Goal: Transaction & Acquisition: Book appointment/travel/reservation

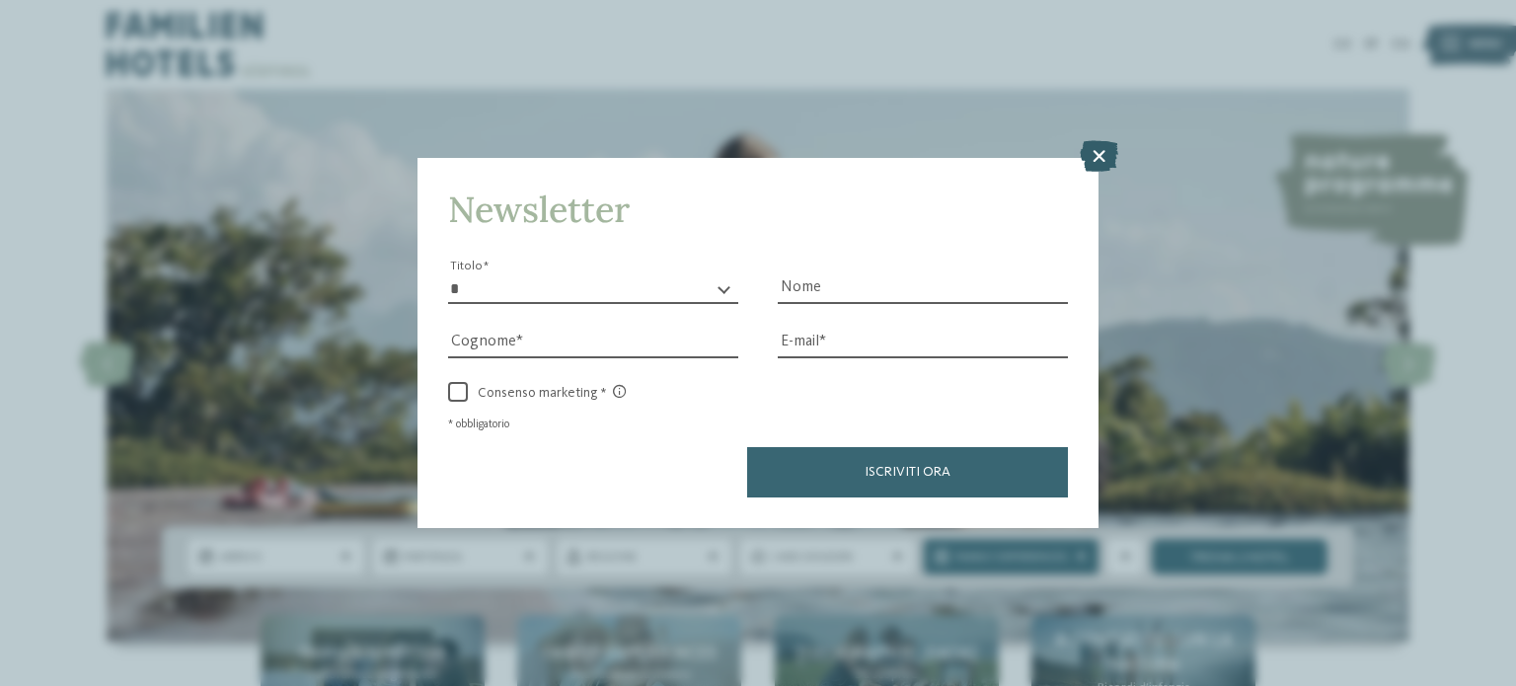
click at [1097, 155] on icon at bounding box center [1098, 156] width 38 height 32
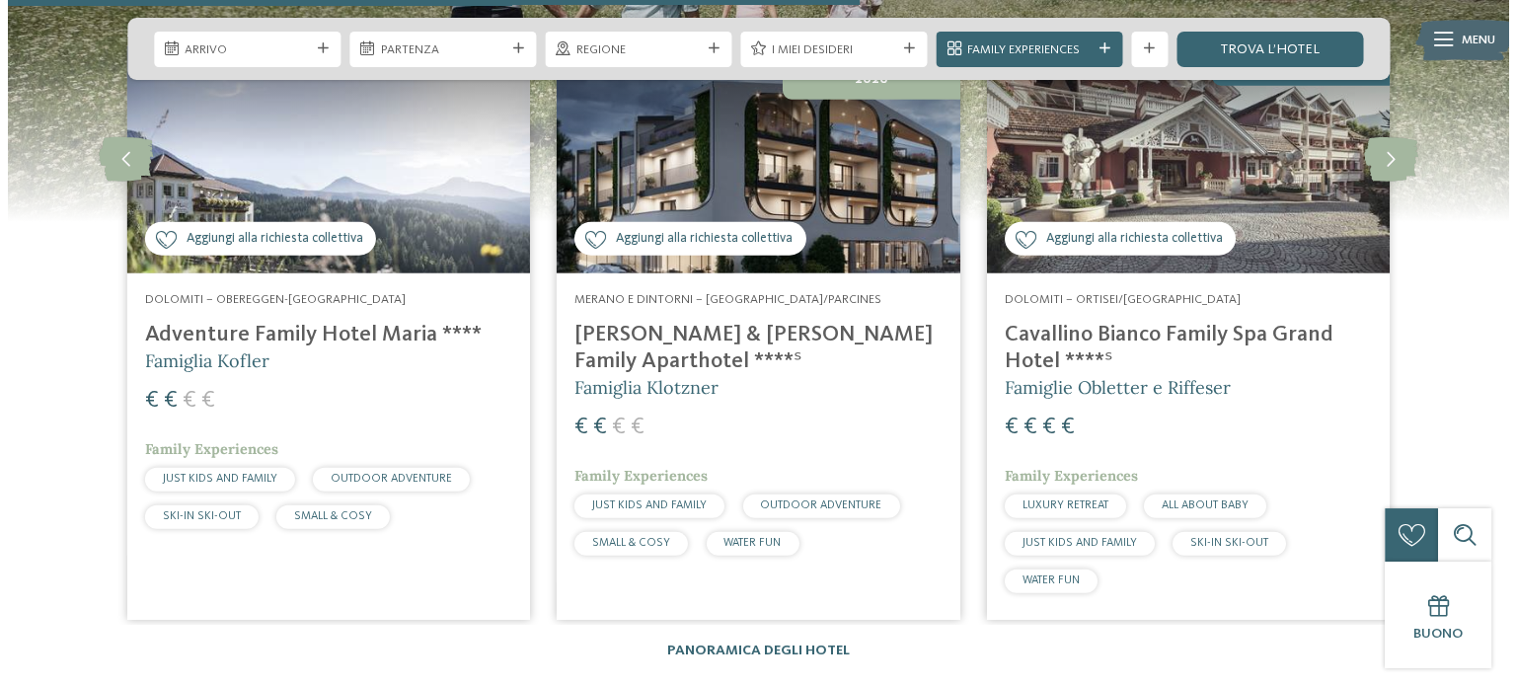
scroll to position [4681, 0]
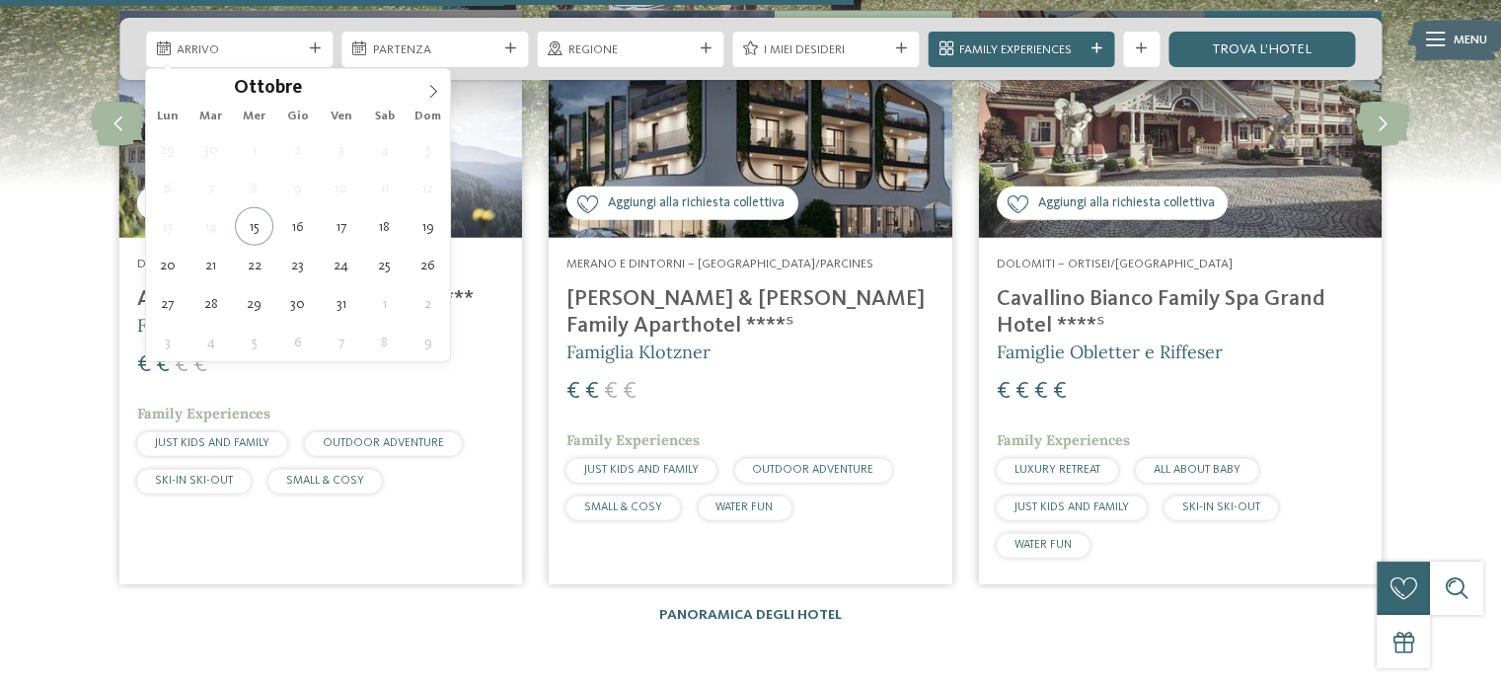
click at [311, 49] on icon at bounding box center [315, 48] width 11 height 11
click at [431, 81] on span at bounding box center [433, 86] width 34 height 34
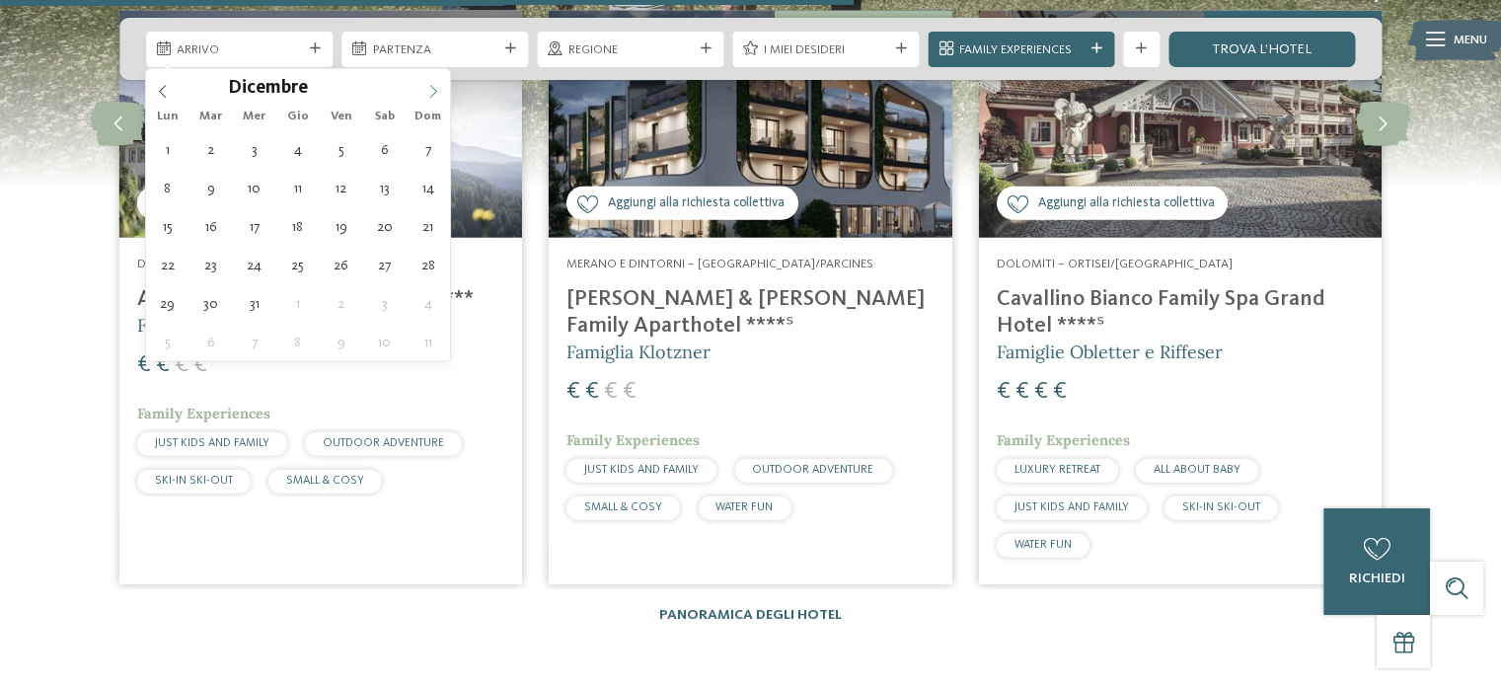
click at [431, 81] on span at bounding box center [433, 86] width 34 height 34
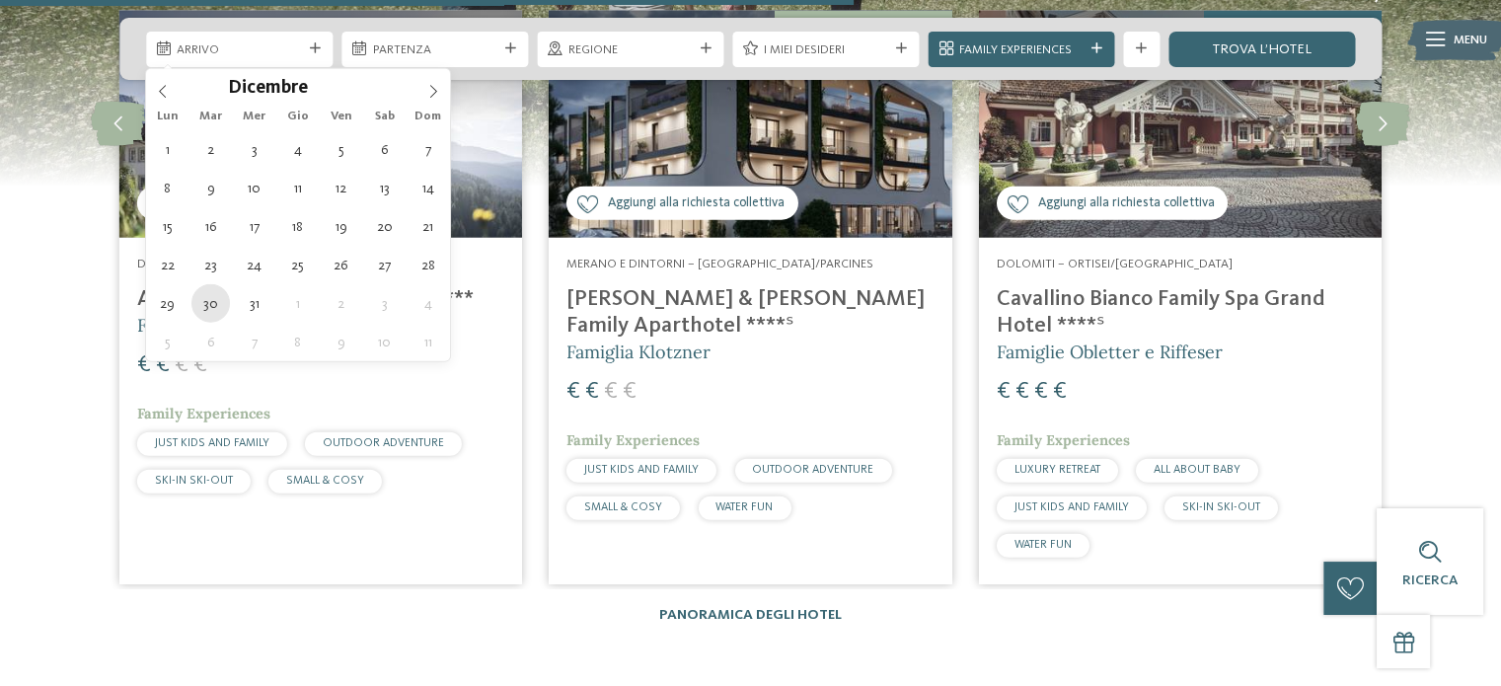
type div "[DATE]"
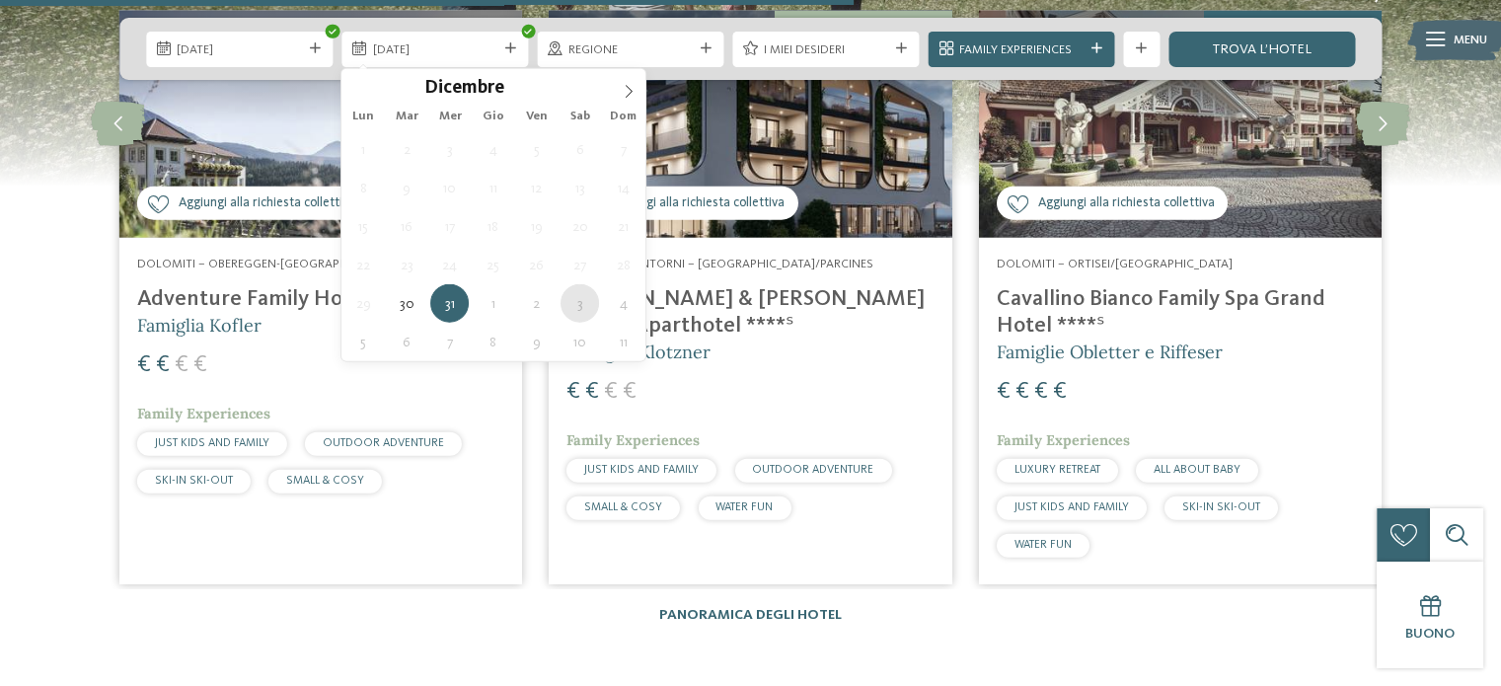
type div "[DATE]"
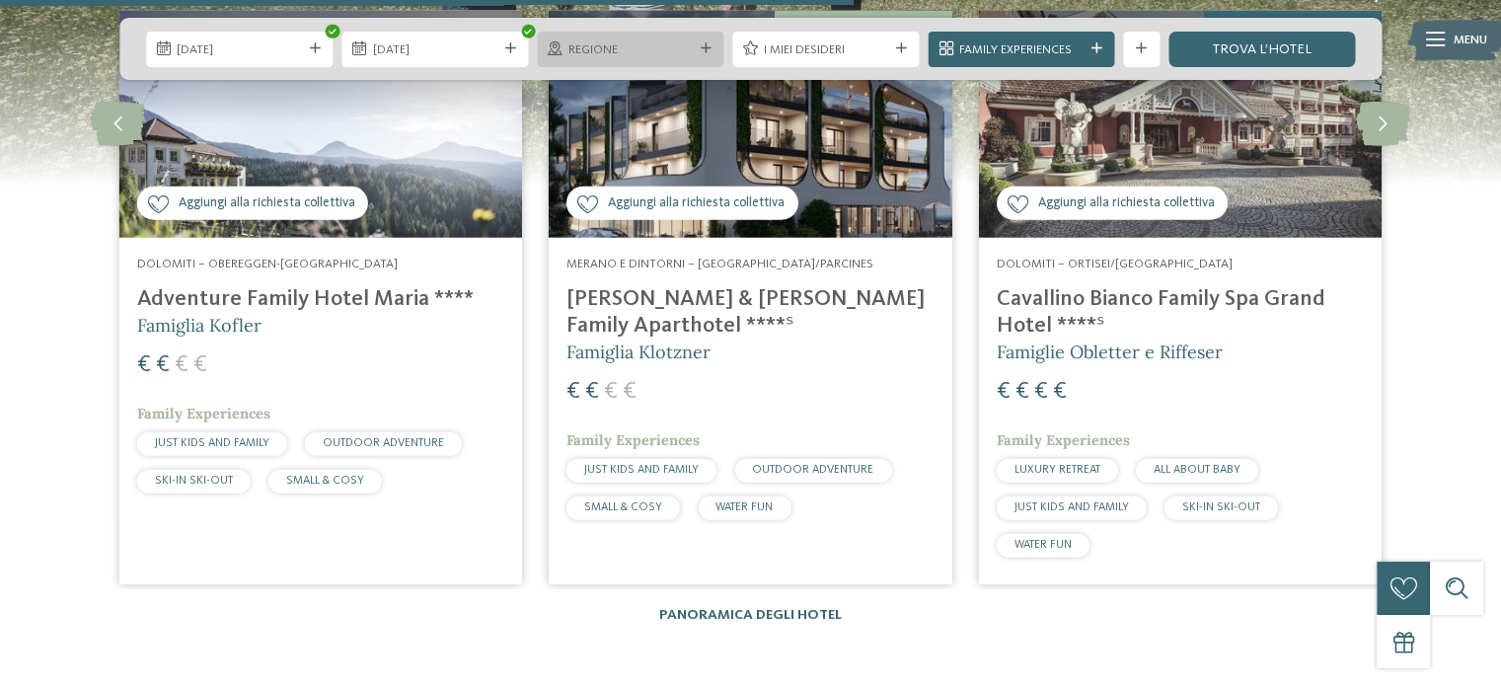
click at [711, 38] on div "Regione" at bounding box center [630, 50] width 186 height 36
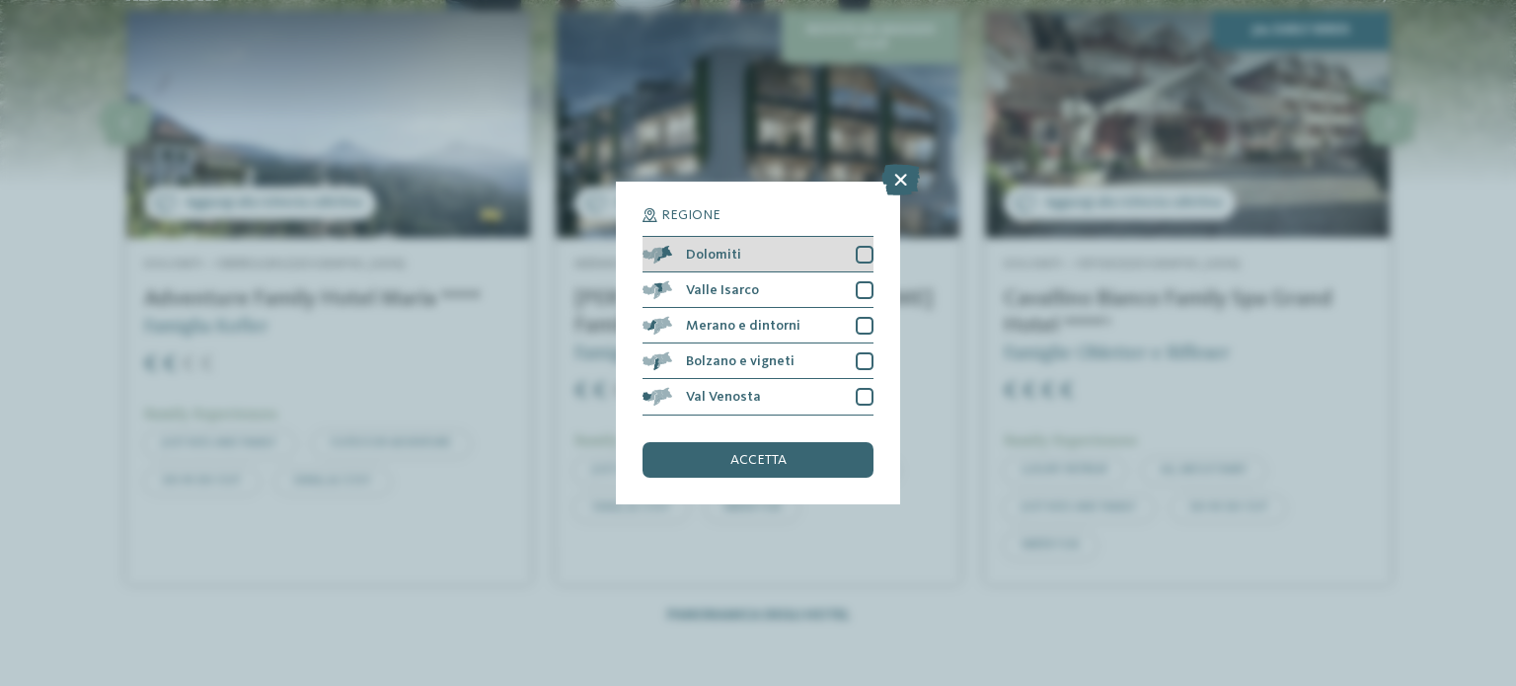
click at [866, 243] on div "Dolomiti" at bounding box center [757, 255] width 231 height 36
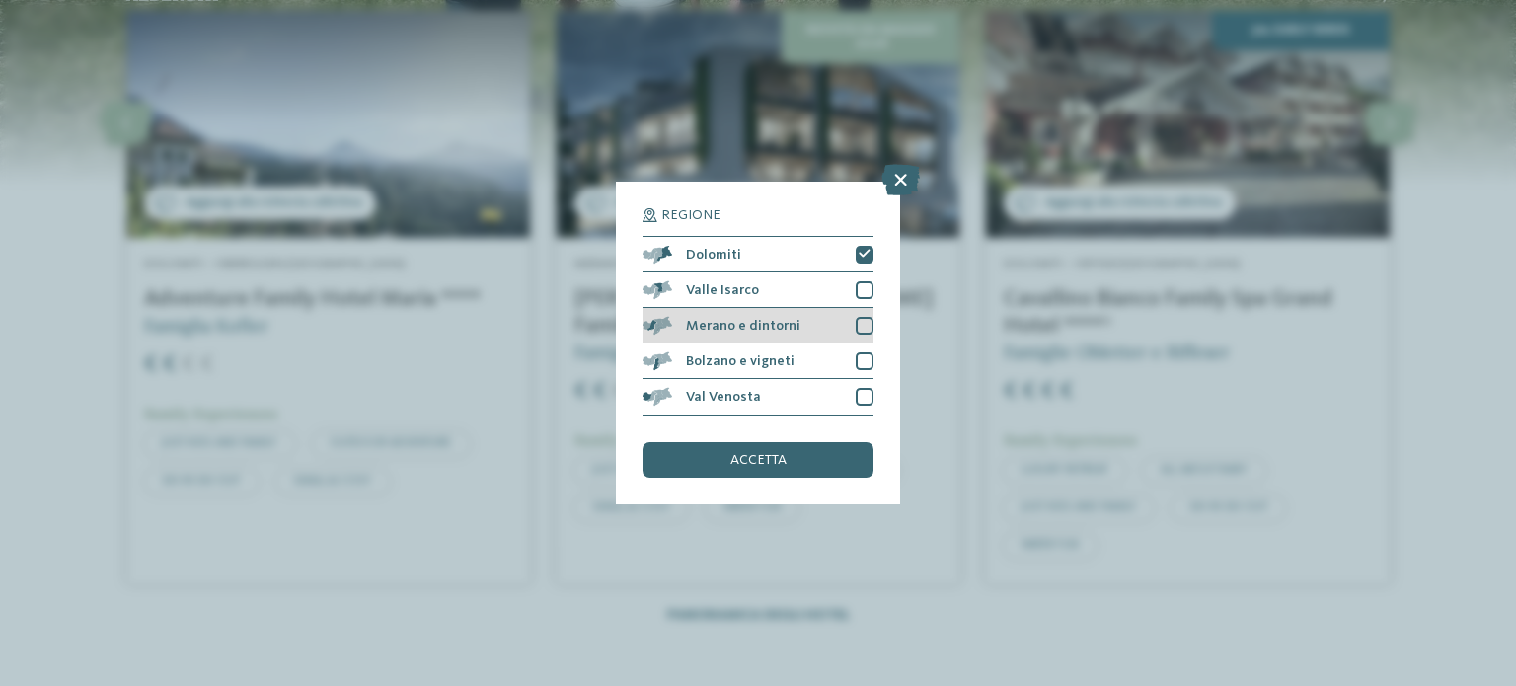
click at [860, 323] on div at bounding box center [864, 326] width 18 height 18
click at [790, 473] on div "accetta" at bounding box center [757, 460] width 231 height 36
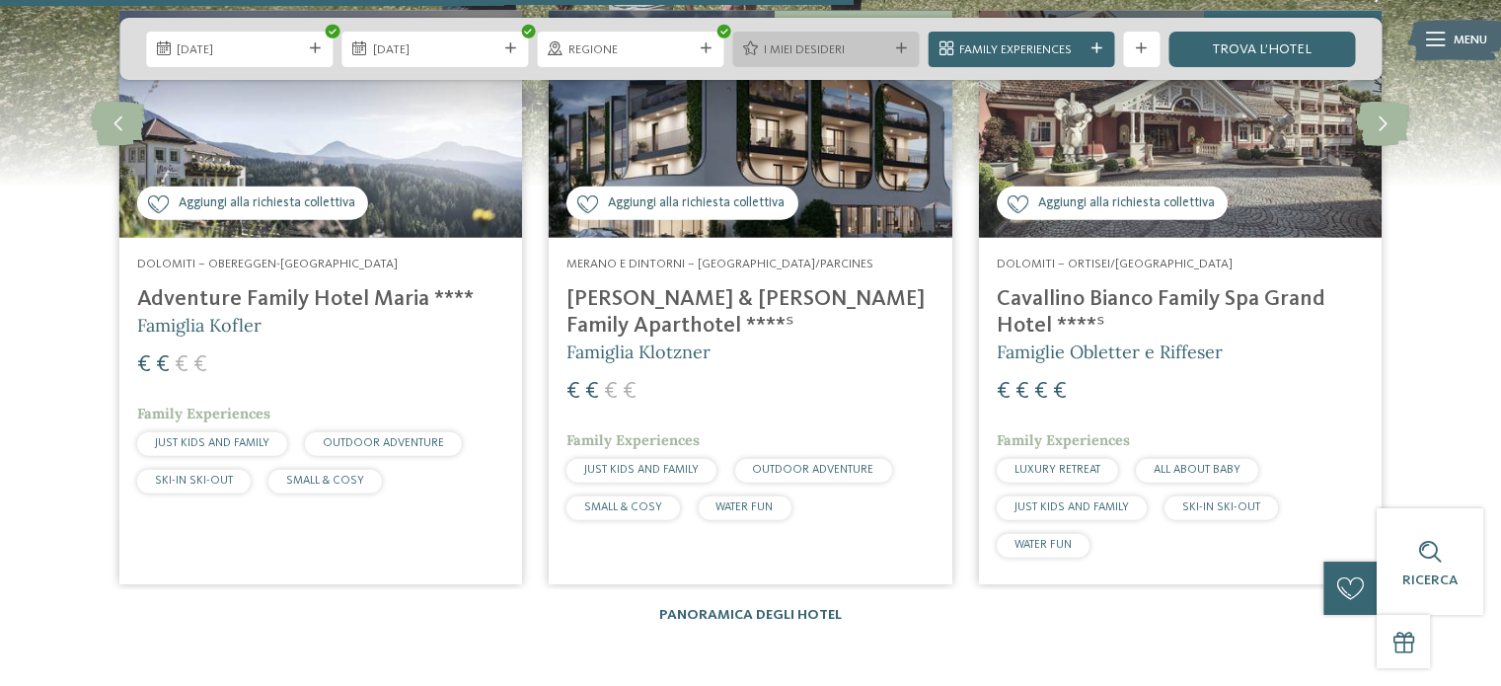
click at [901, 40] on div "I miei desideri" at bounding box center [825, 50] width 186 height 36
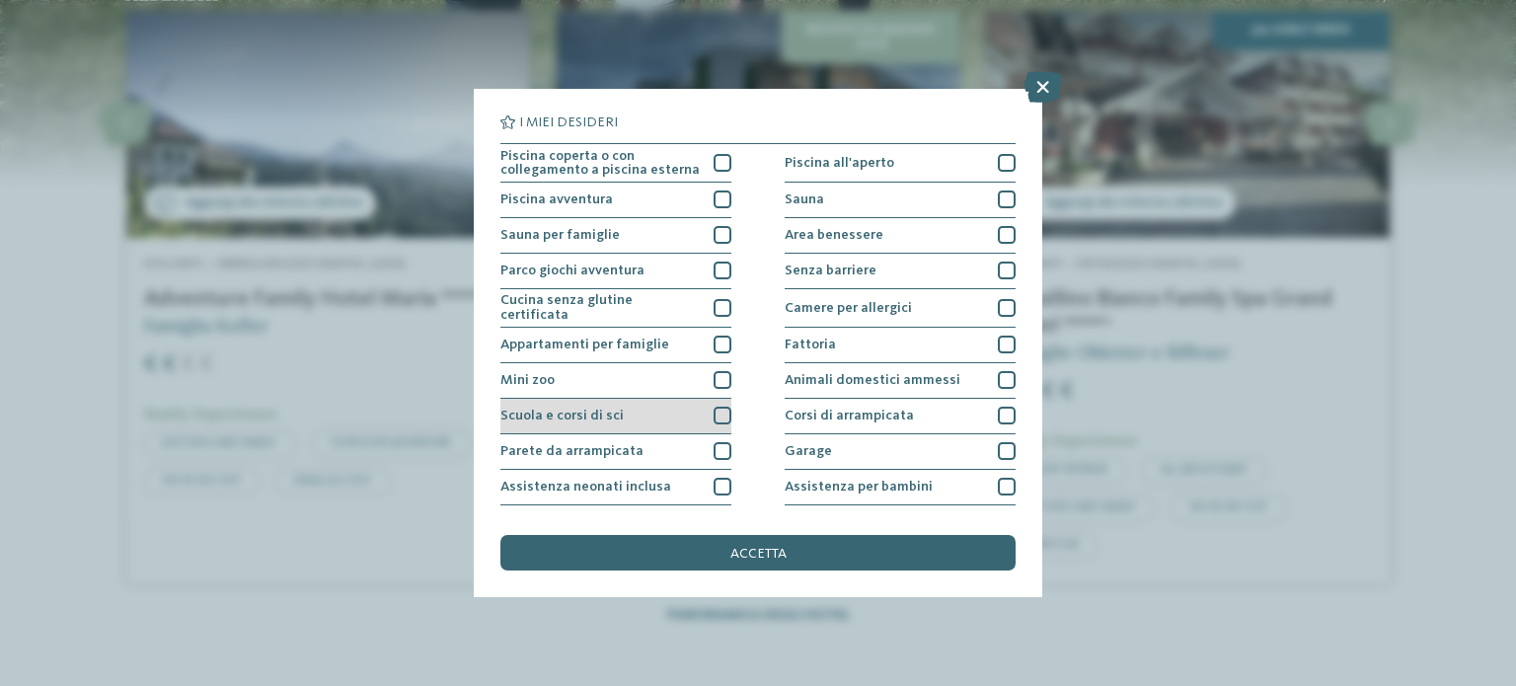
click at [721, 412] on div at bounding box center [722, 416] width 18 height 18
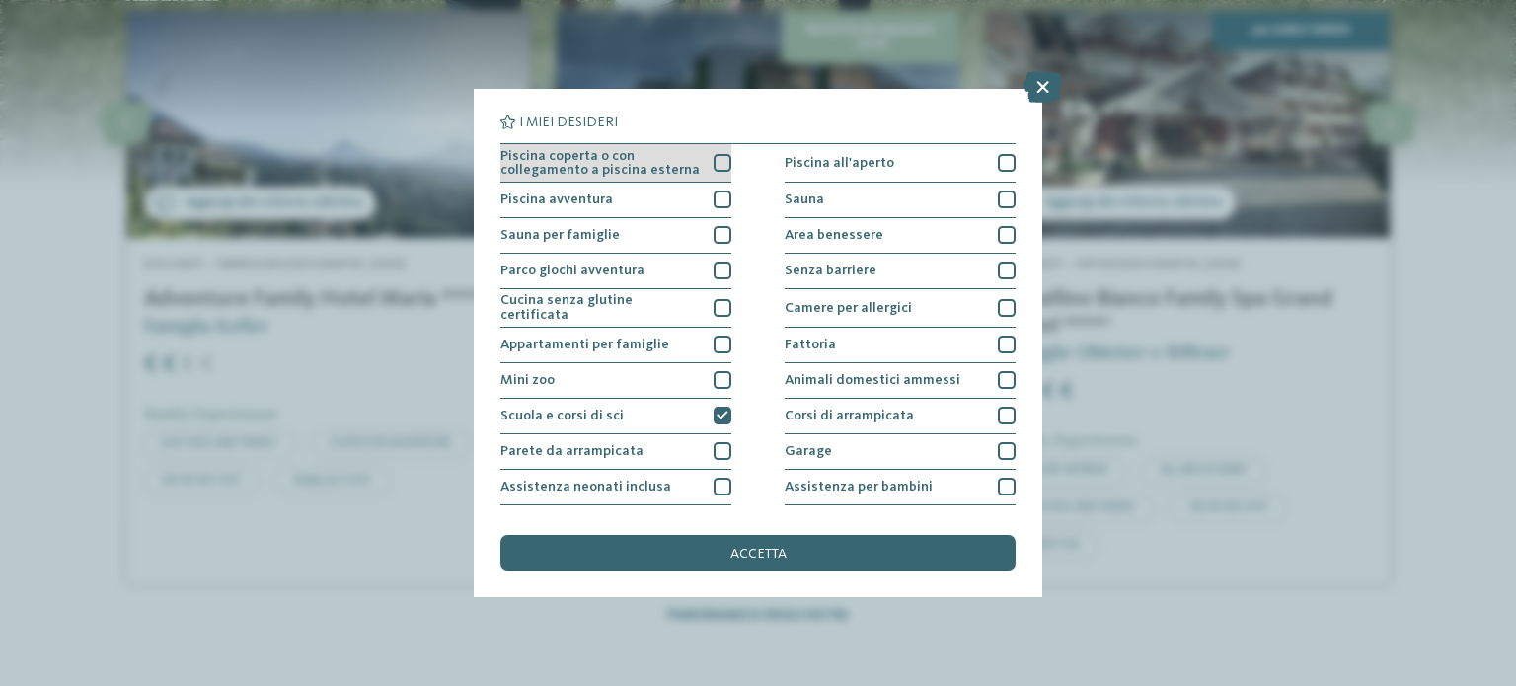
click at [706, 157] on div "Piscina coperta o con collegamento a piscina esterna" at bounding box center [615, 163] width 231 height 38
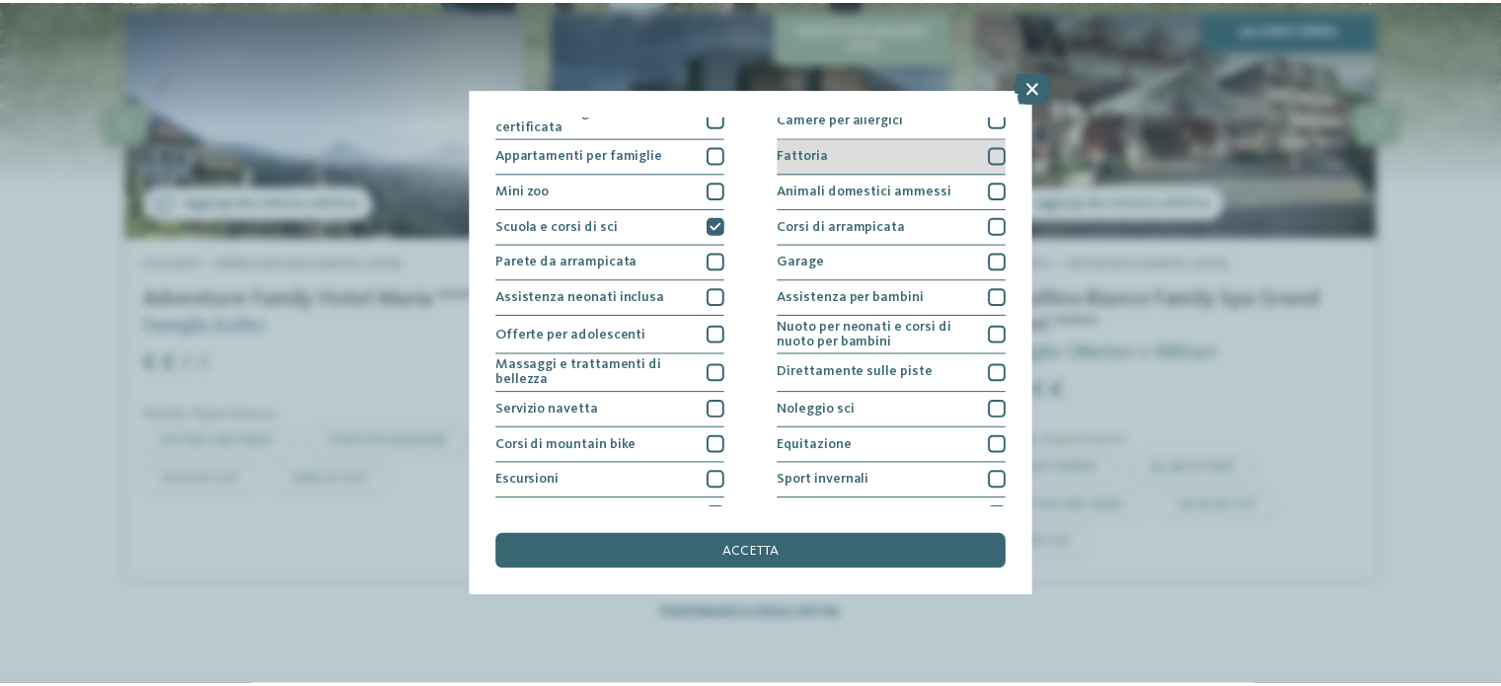
scroll to position [248, 0]
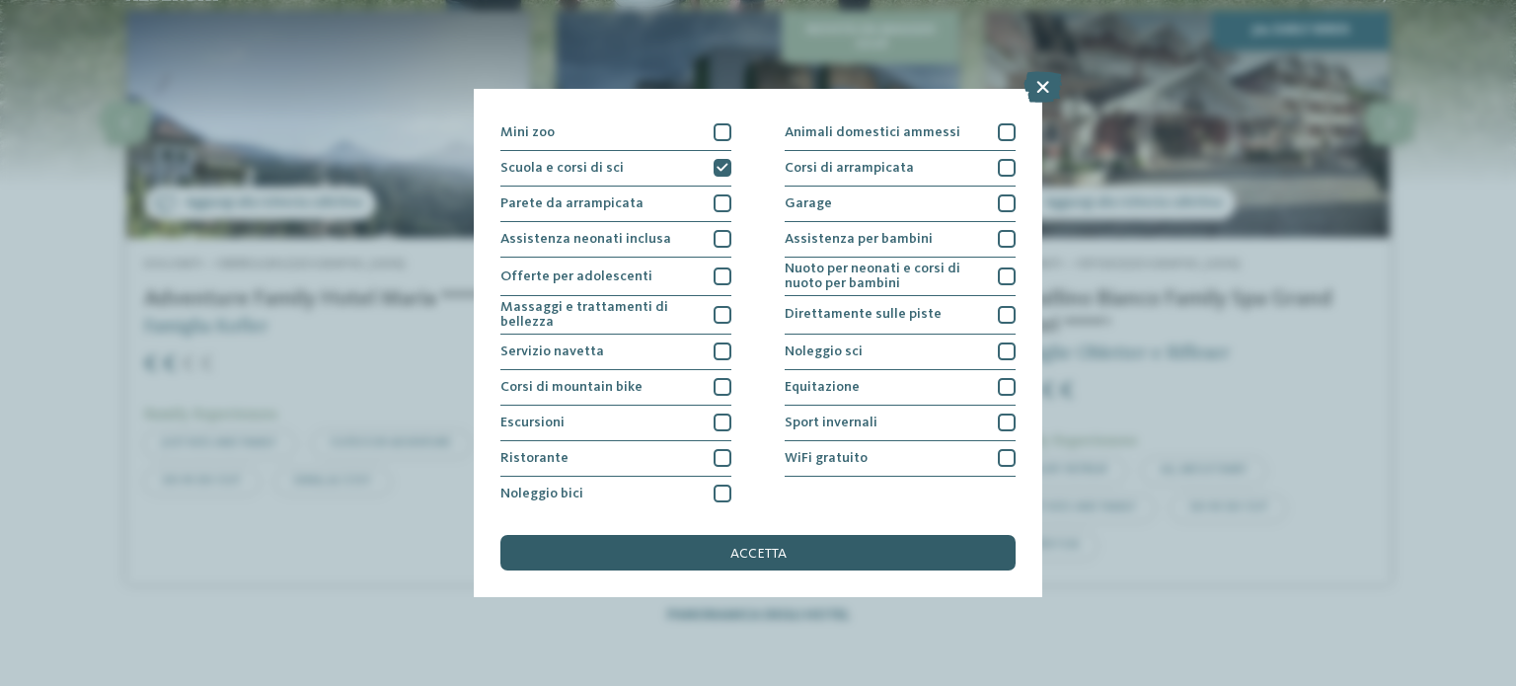
click at [652, 552] on div "accetta" at bounding box center [757, 553] width 515 height 36
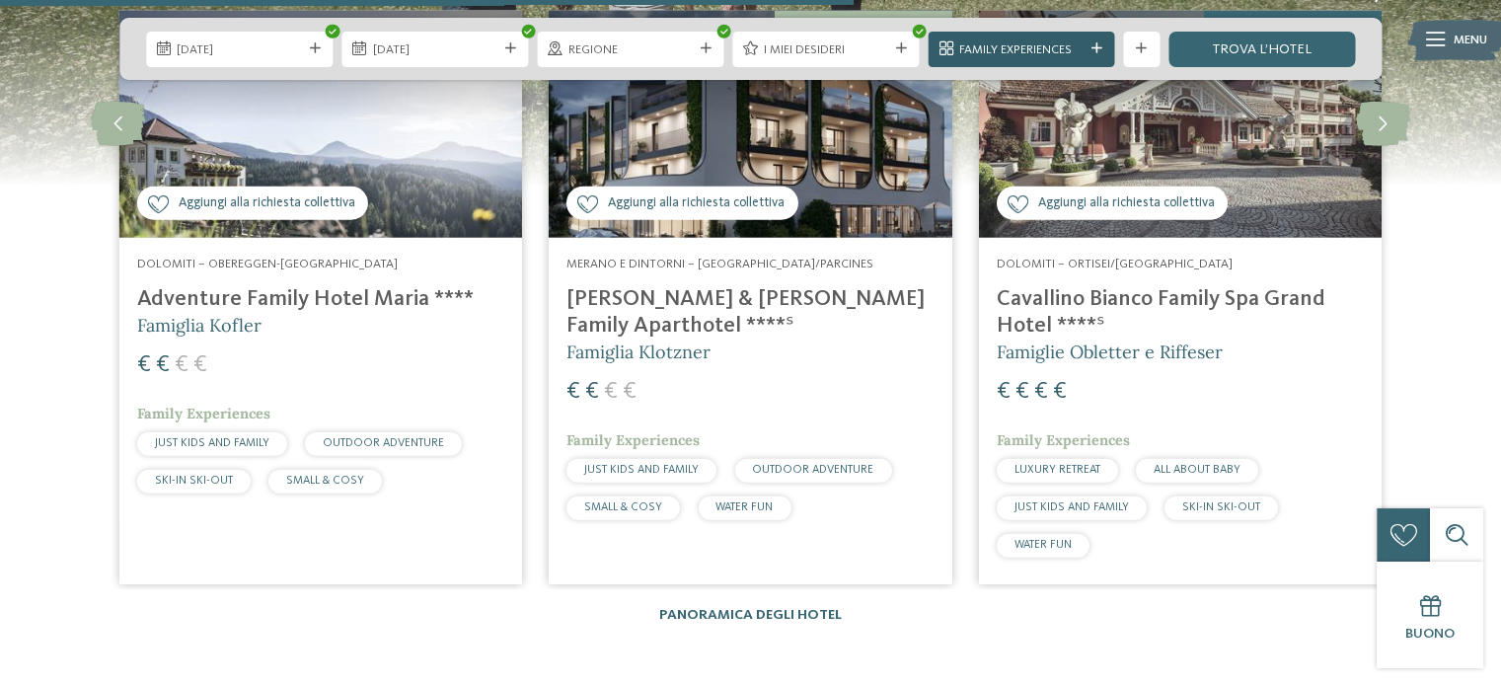
click at [1091, 47] on icon at bounding box center [1096, 48] width 11 height 11
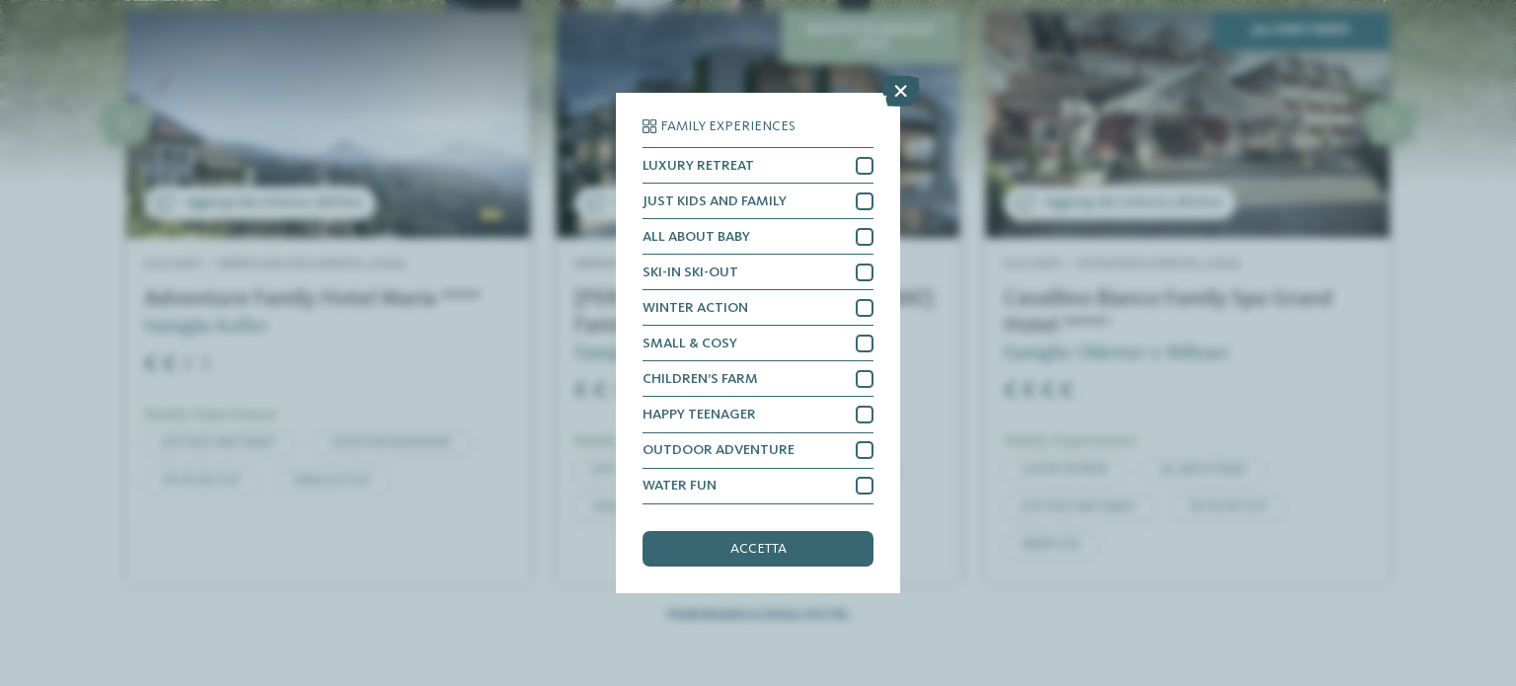
click at [895, 92] on icon at bounding box center [900, 92] width 38 height 32
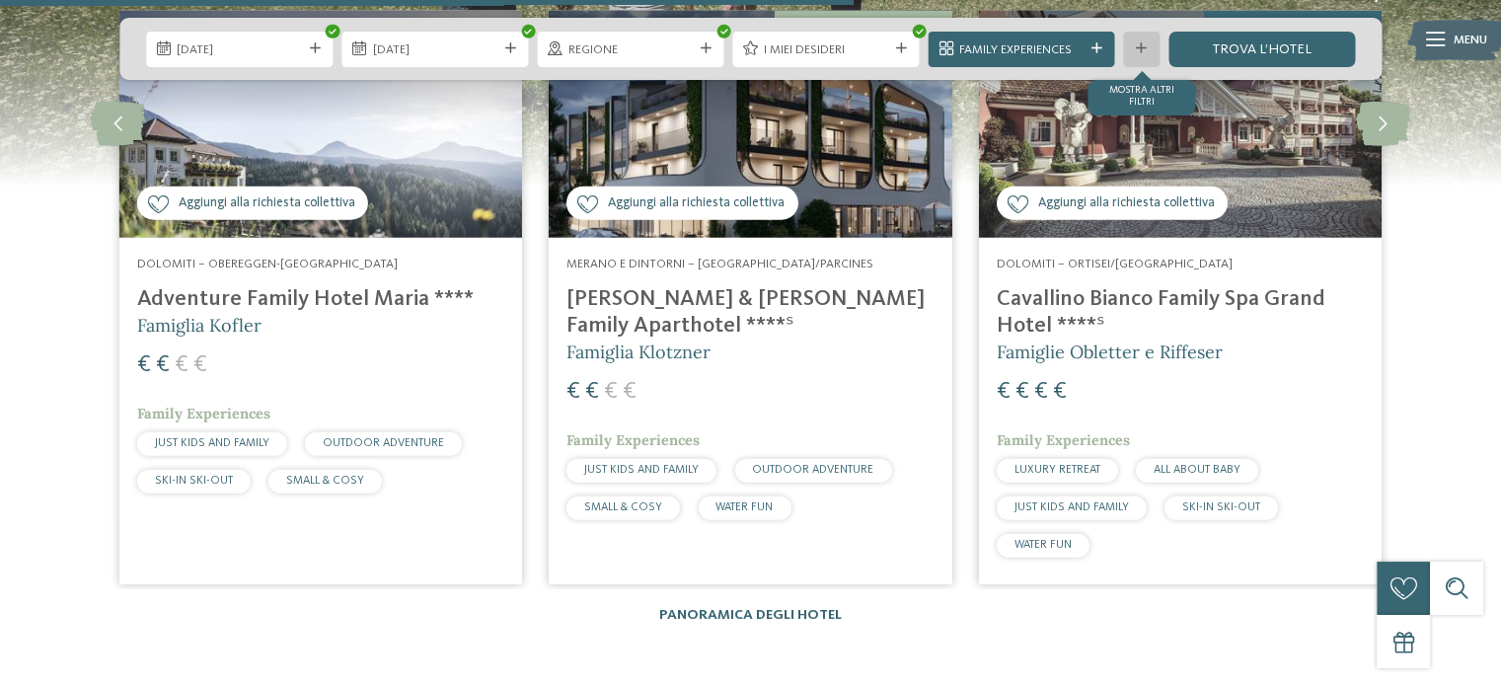
click at [1134, 44] on div at bounding box center [1142, 48] width 18 height 11
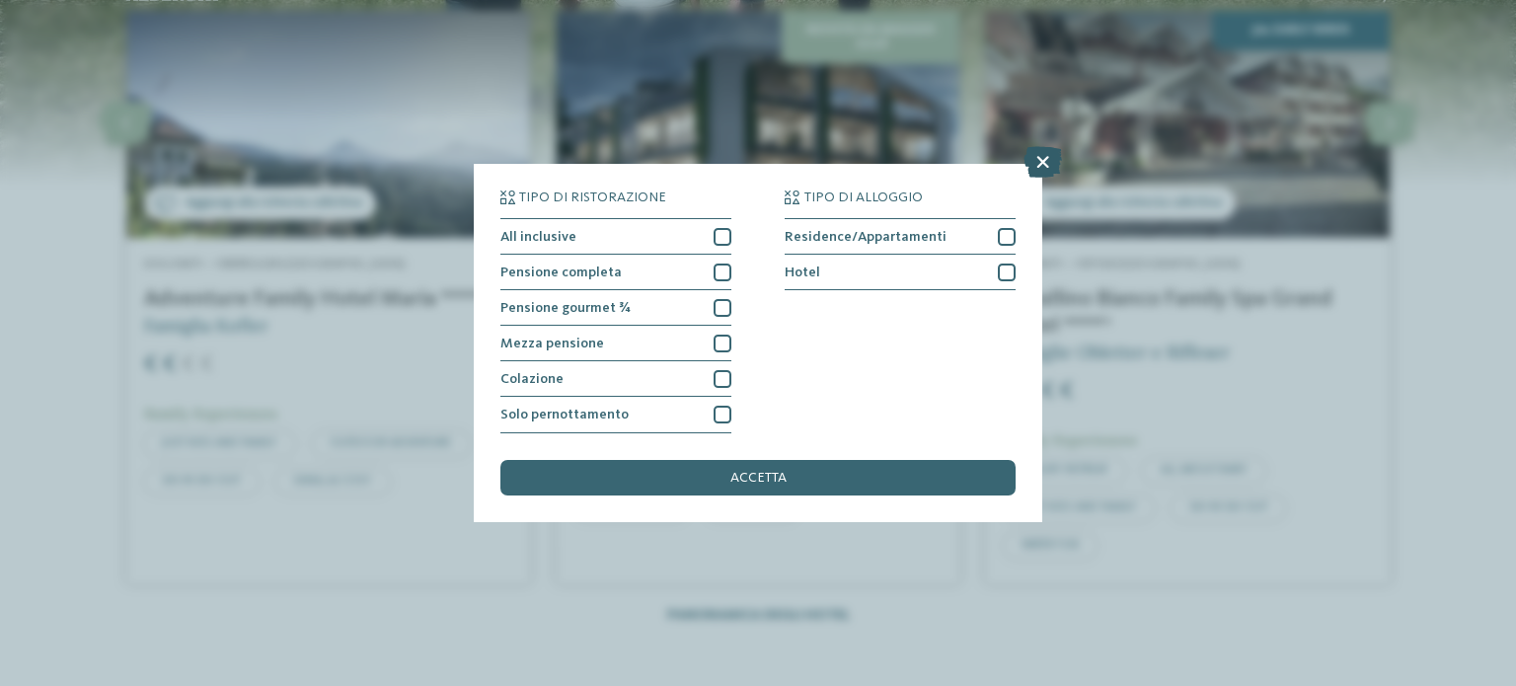
click at [1038, 161] on icon at bounding box center [1042, 163] width 38 height 32
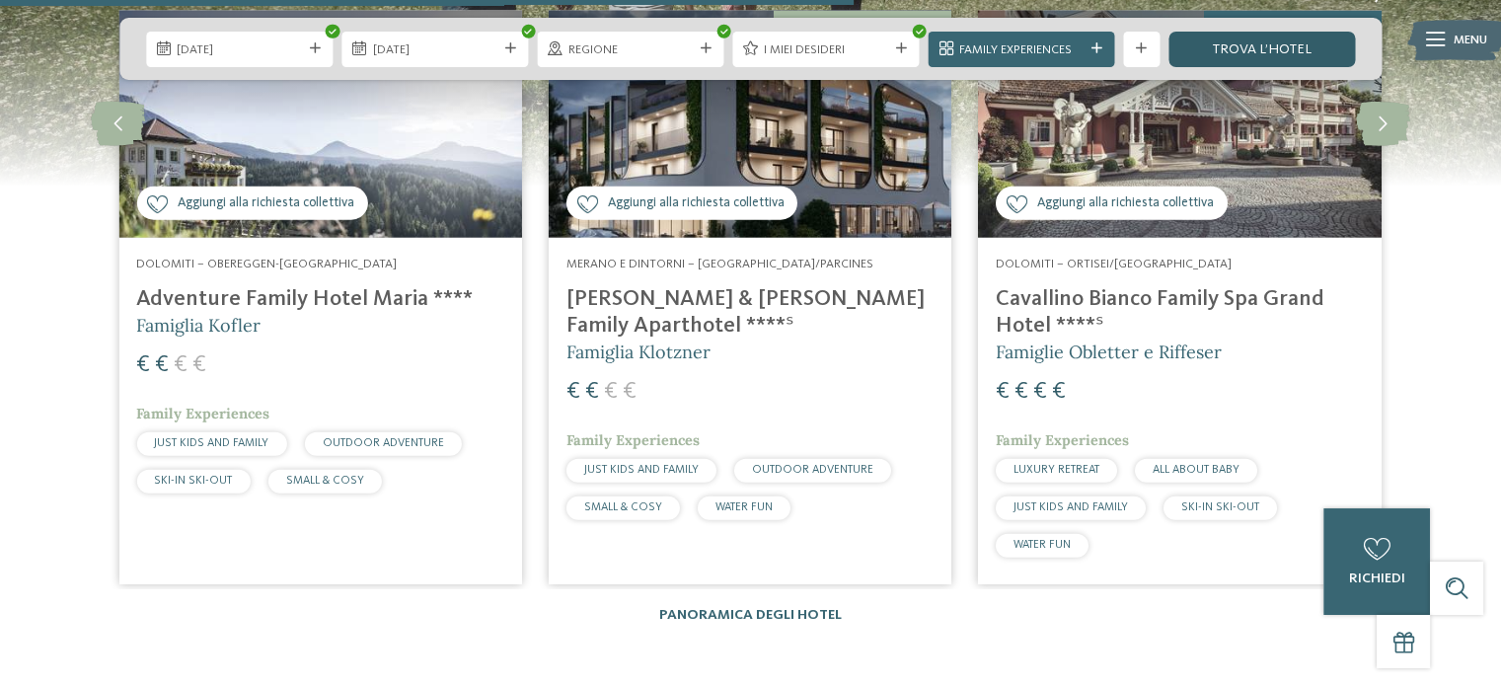
click at [1228, 46] on link "trova l’hotel" at bounding box center [1261, 50] width 186 height 36
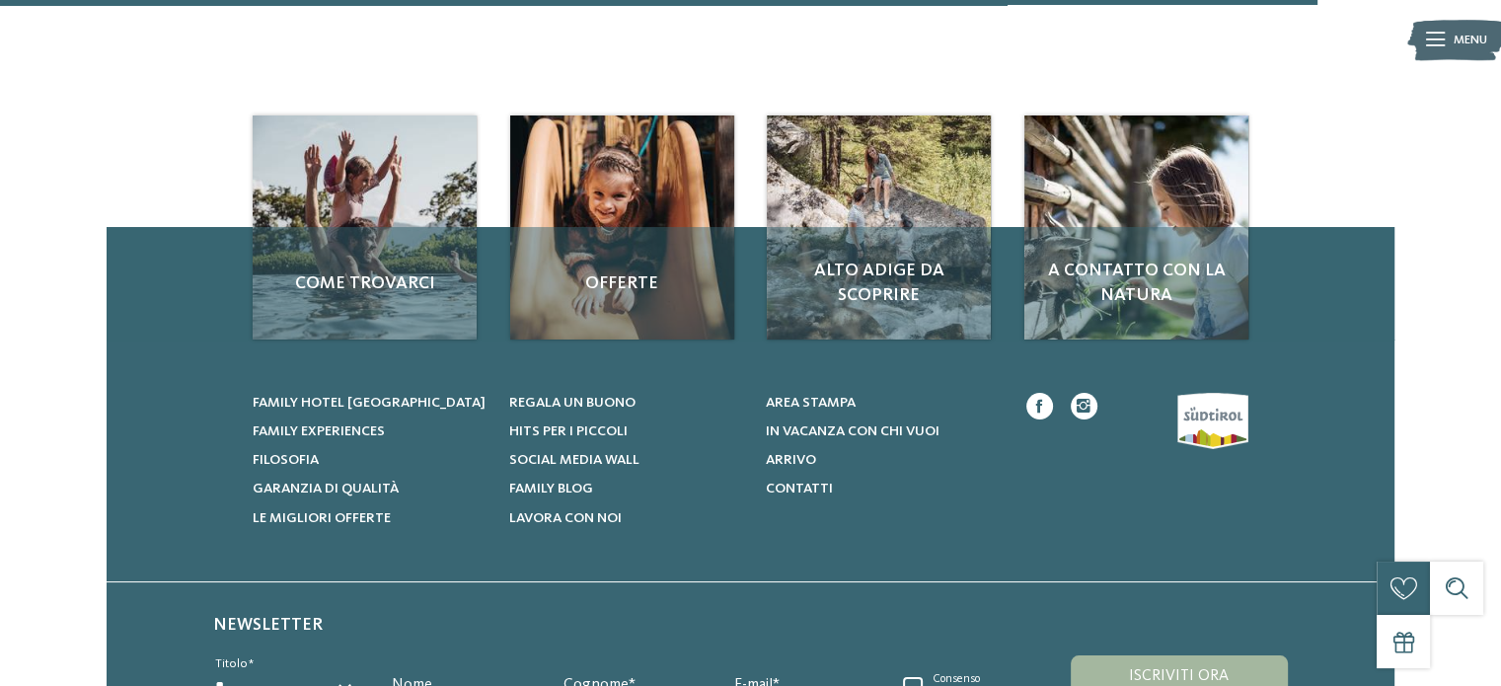
scroll to position [1953, 0]
